Goal: Task Accomplishment & Management: Use online tool/utility

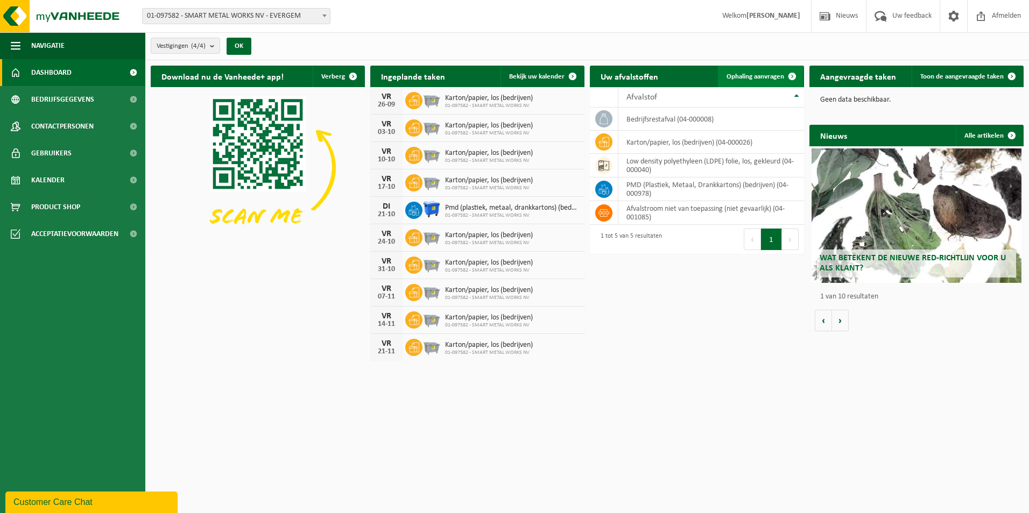
click at [747, 81] on link "Ophaling aanvragen" at bounding box center [760, 77] width 85 height 22
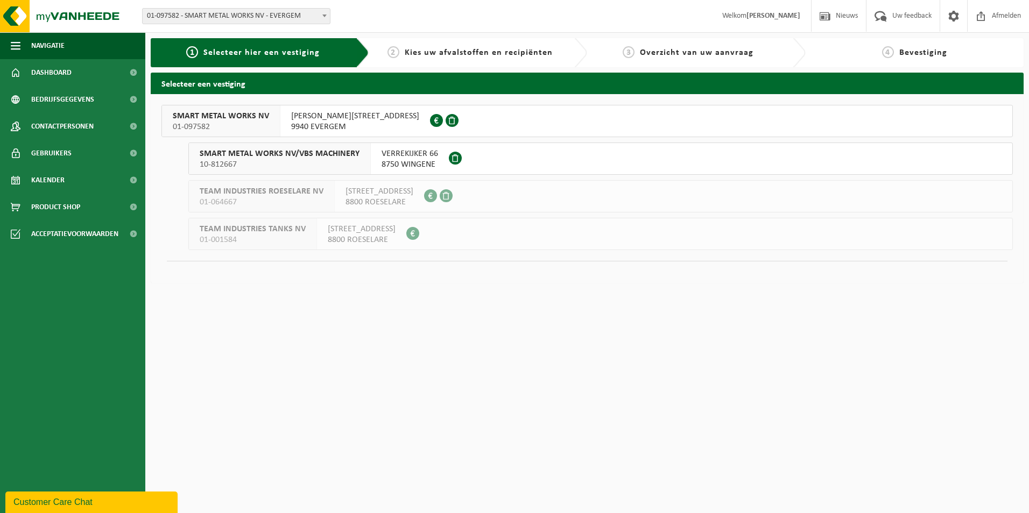
click at [304, 122] on span "9940 EVERGEM" at bounding box center [355, 127] width 128 height 11
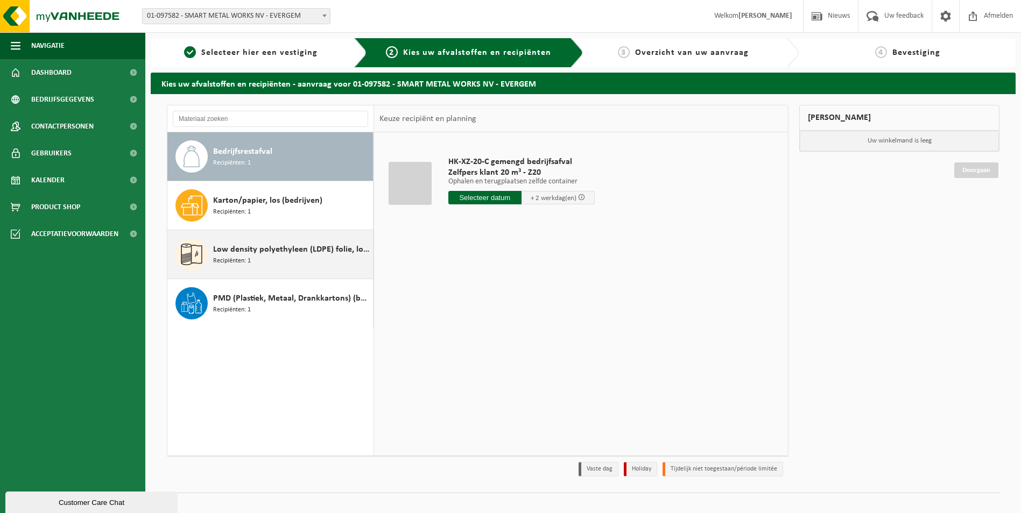
click at [287, 254] on span "Low density polyethyleen (LDPE) folie, los, gekleurd" at bounding box center [291, 249] width 157 height 13
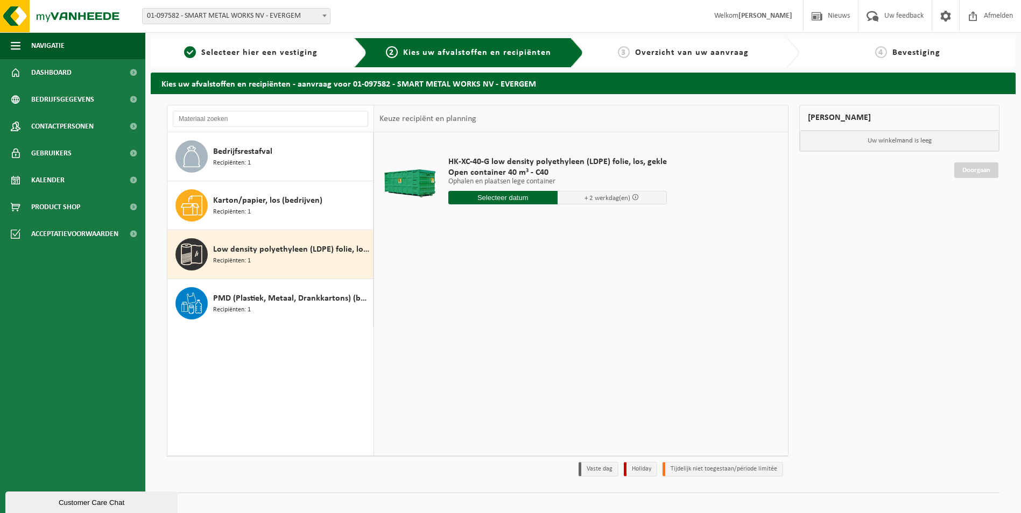
click at [525, 202] on input "text" at bounding box center [502, 197] width 109 height 13
click at [497, 310] on div "24" at bounding box center [495, 310] width 19 height 17
type input "Van 2025-09-24"
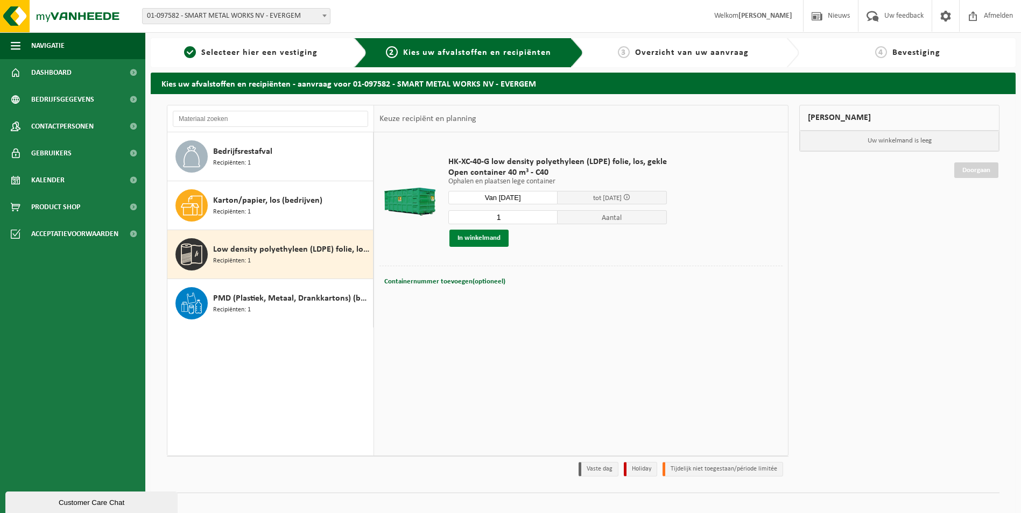
click at [494, 239] on button "In winkelmand" at bounding box center [478, 238] width 59 height 17
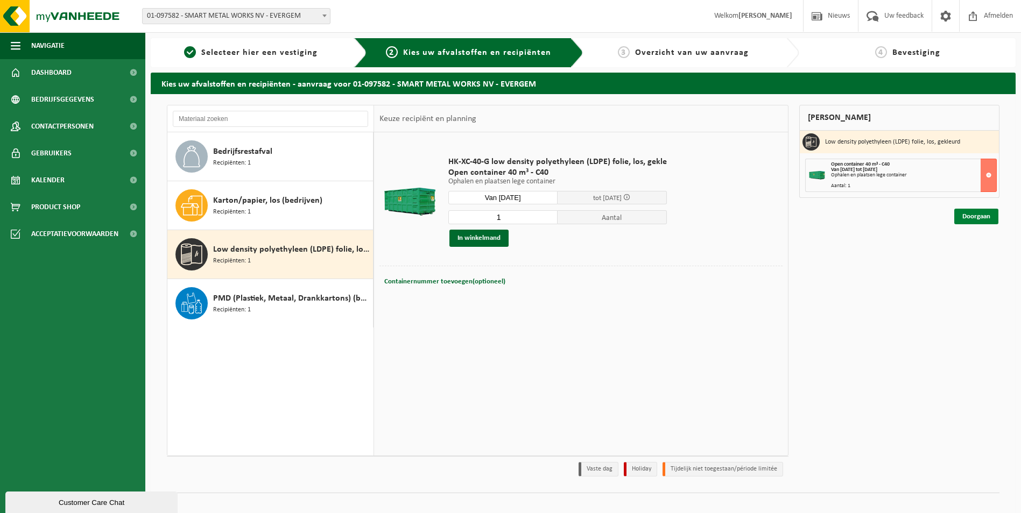
click at [957, 222] on link "Doorgaan" at bounding box center [976, 217] width 44 height 16
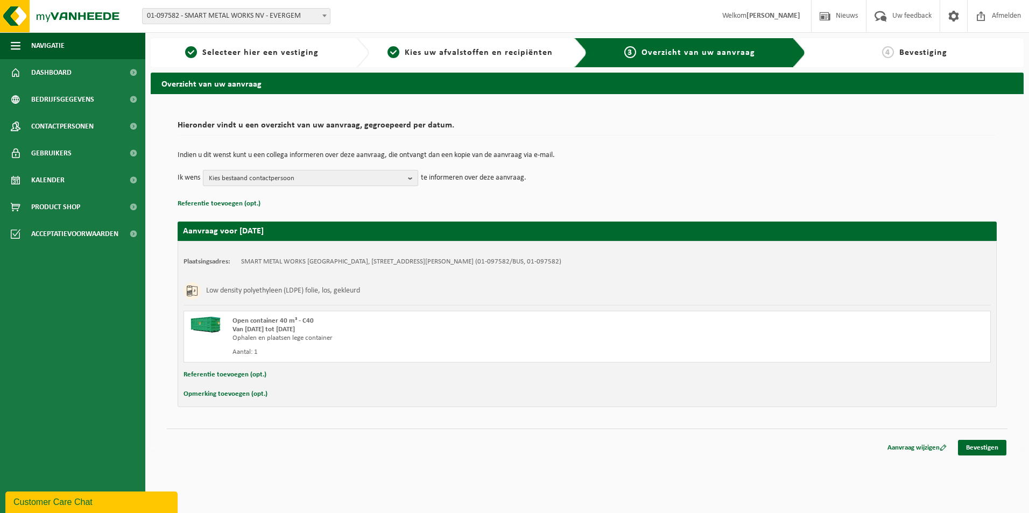
click at [317, 183] on span "Kies bestaand contactpersoon" at bounding box center [306, 179] width 195 height 16
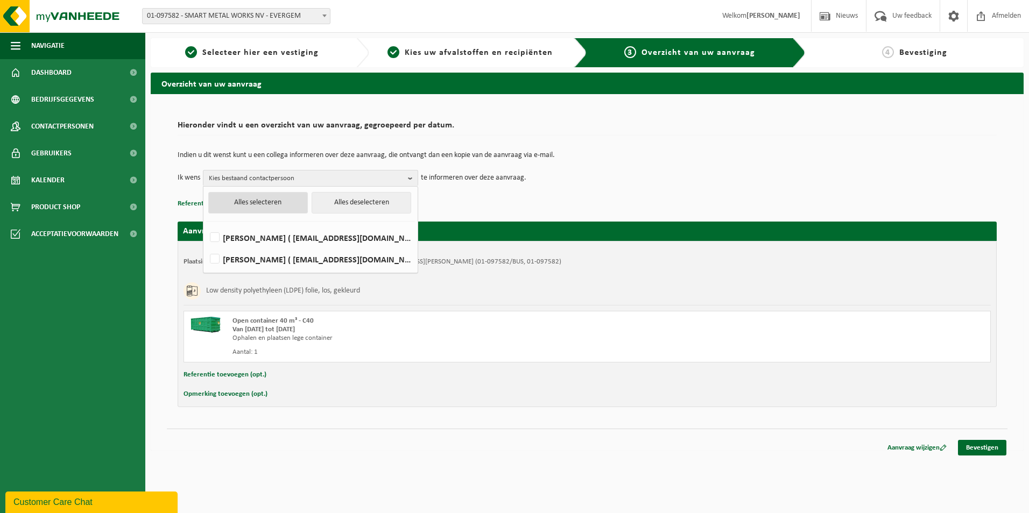
click at [239, 206] on button "Alles selecteren" at bounding box center [258, 203] width 100 height 22
checkbox input "true"
click at [473, 201] on p "Referentie toevoegen (opt.)" at bounding box center [587, 204] width 819 height 14
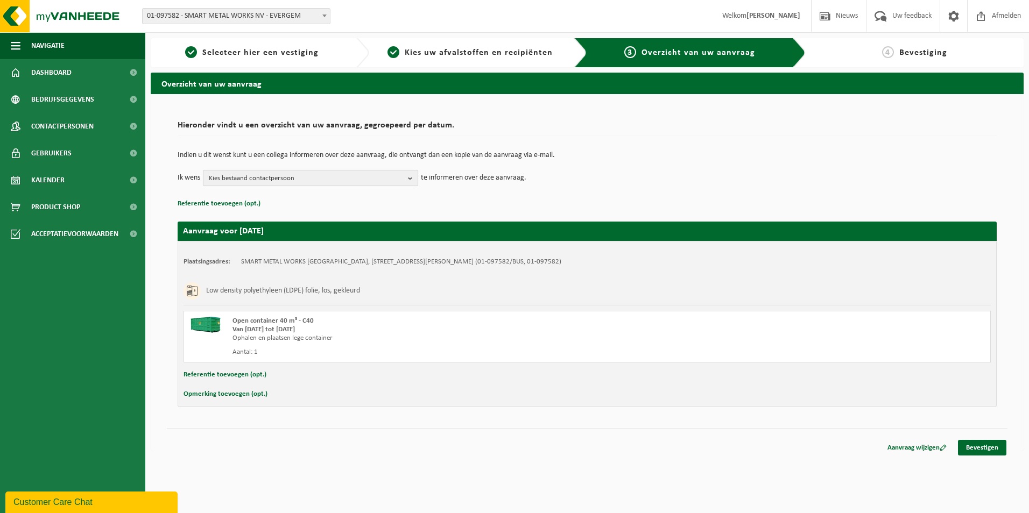
click at [405, 174] on button "Kies bestaand contactpersoon" at bounding box center [310, 178] width 215 height 16
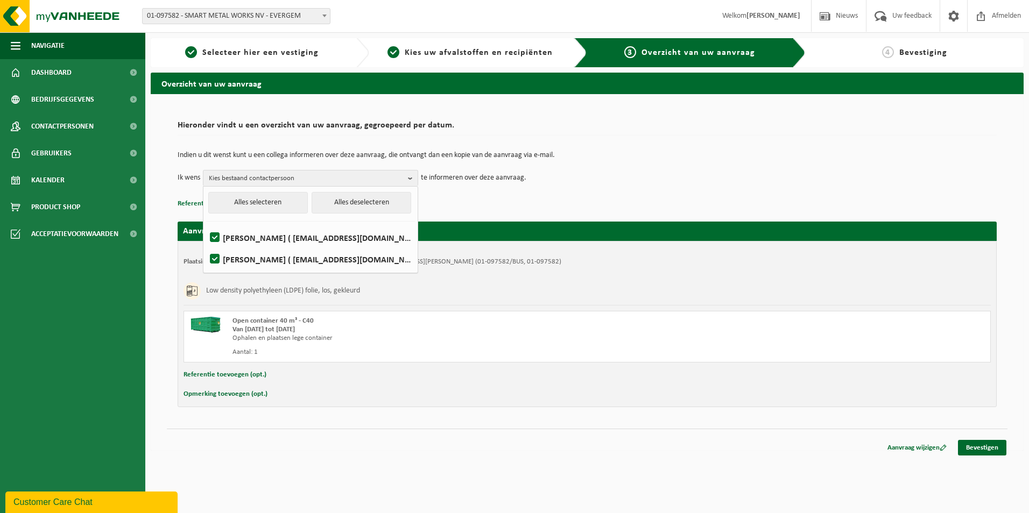
click at [495, 199] on p "Referentie toevoegen (opt.)" at bounding box center [587, 204] width 819 height 14
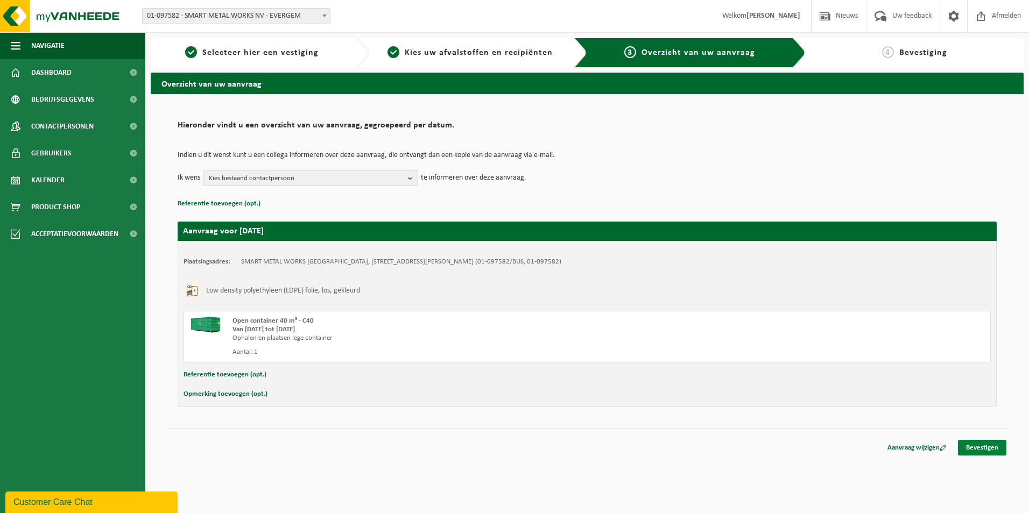
click at [973, 452] on link "Bevestigen" at bounding box center [982, 448] width 48 height 16
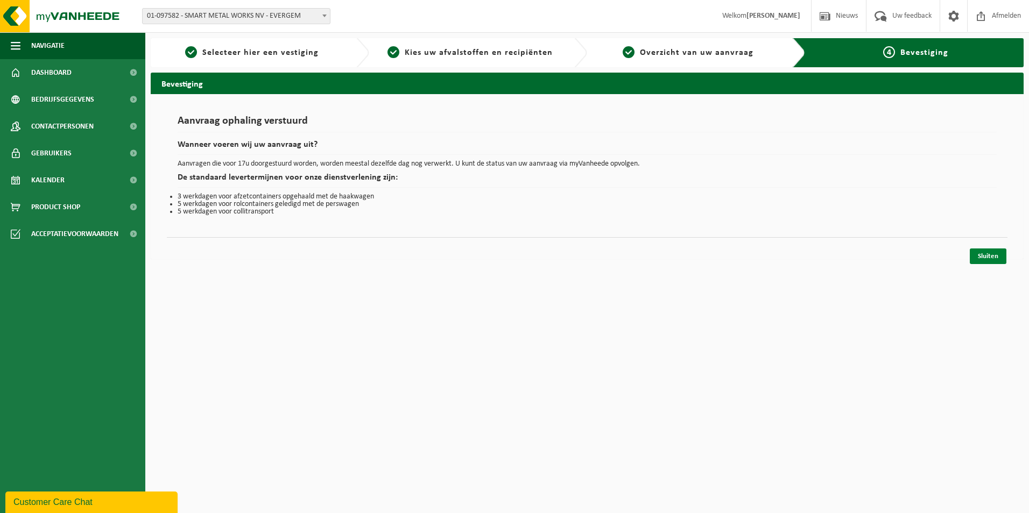
click at [988, 260] on link "Sluiten" at bounding box center [988, 257] width 37 height 16
